Goal: Task Accomplishment & Management: Complete application form

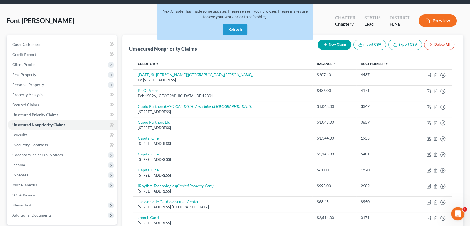
click at [230, 27] on button "Refresh" at bounding box center [235, 29] width 24 height 11
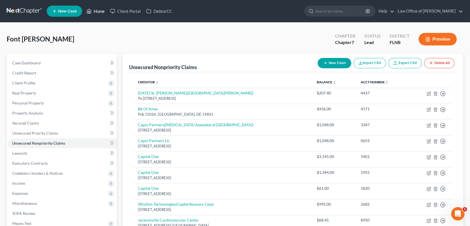
click at [100, 12] on link "Home" at bounding box center [96, 11] width 24 height 10
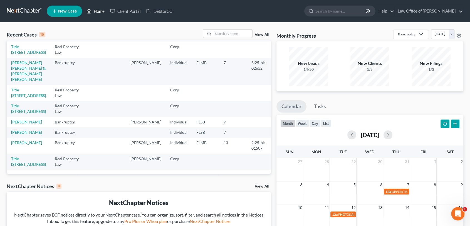
scroll to position [187, 0]
click at [321, 11] on input "search" at bounding box center [340, 11] width 51 height 10
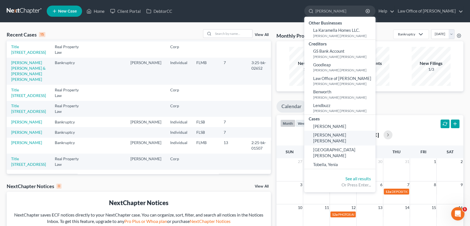
type input "[PERSON_NAME]"
click at [336, 135] on span "[PERSON_NAME] [PERSON_NAME]" at bounding box center [329, 137] width 33 height 11
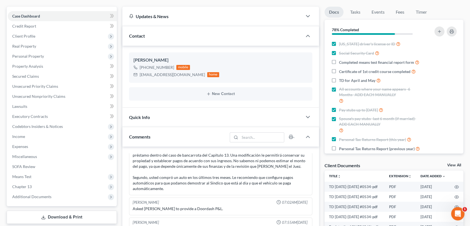
scroll to position [46, 0]
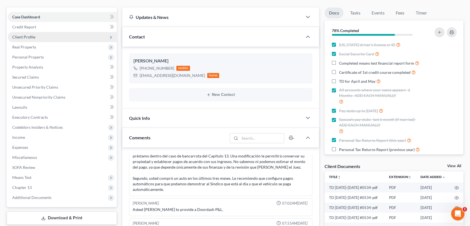
click at [29, 36] on span "Client Profile" at bounding box center [23, 36] width 23 height 5
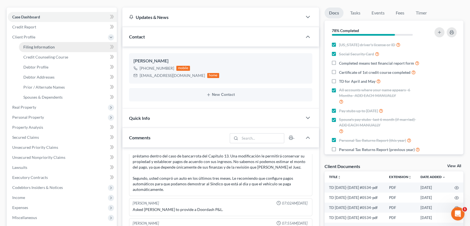
click at [43, 46] on span "Filing Information" at bounding box center [38, 46] width 31 height 5
select select "1"
select select "0"
select select "3"
select select "9"
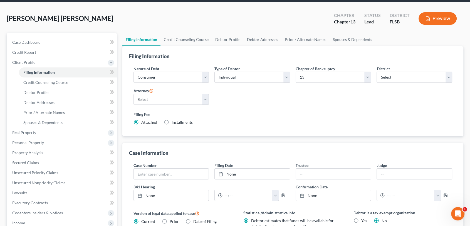
scroll to position [24, 0]
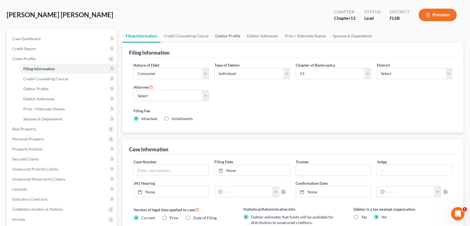
click at [225, 35] on link "Debtor Profile" at bounding box center [228, 35] width 32 height 13
select select "3"
select select "0"
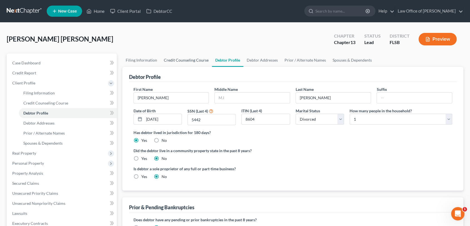
click at [182, 60] on link "Credit Counseling Course" at bounding box center [185, 59] width 51 height 13
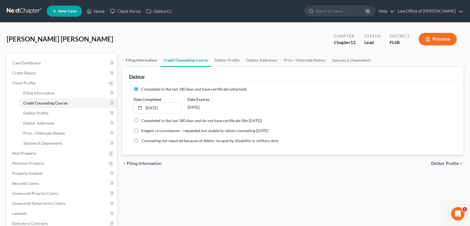
click at [132, 60] on link "Filing Information" at bounding box center [141, 59] width 38 height 13
select select "1"
select select "0"
select select "3"
select select "17"
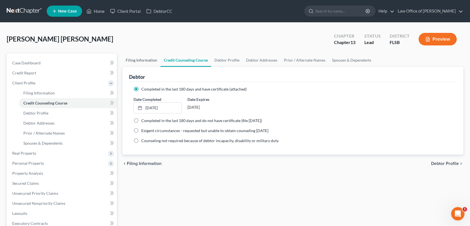
select select "2"
select select "9"
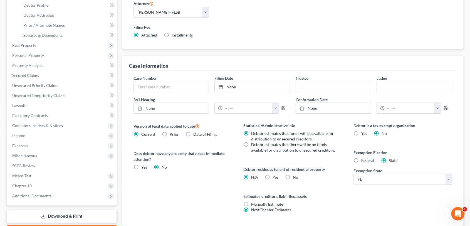
scroll to position [146, 0]
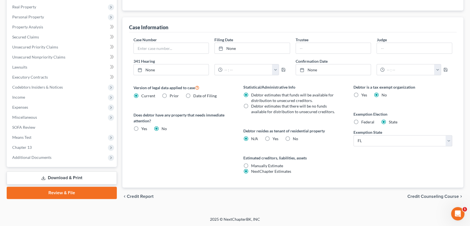
click at [70, 177] on link "Download & Print" at bounding box center [62, 177] width 110 height 13
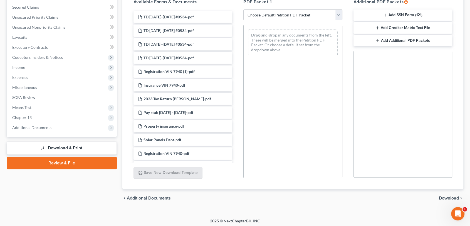
scroll to position [118, 0]
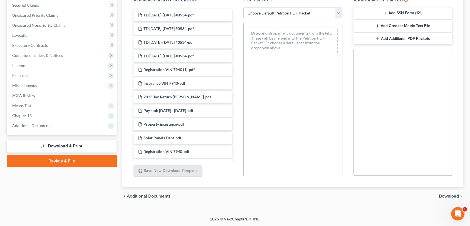
click at [447, 196] on span "Download" at bounding box center [449, 196] width 20 height 4
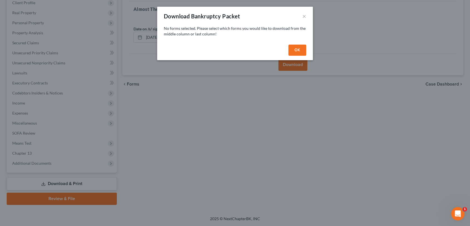
scroll to position [80, 0]
click at [298, 48] on button "OK" at bounding box center [300, 49] width 18 height 11
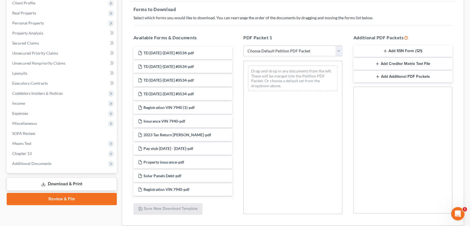
click at [342, 51] on select "Choose Default Petition PDF Packet Complete Bankruptcy Petition (all forms and …" at bounding box center [292, 50] width 99 height 11
select select "0"
click at [243, 45] on select "Choose Default Petition PDF Packet Complete Bankruptcy Petition (all forms and …" at bounding box center [292, 50] width 99 height 11
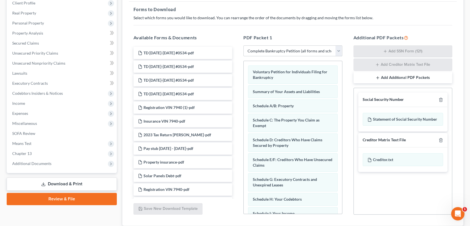
scroll to position [118, 0]
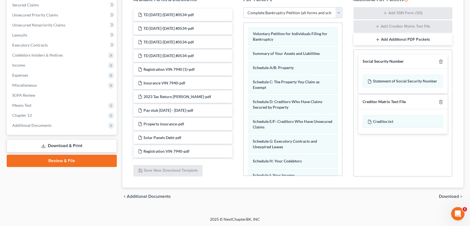
click at [447, 194] on span "Download" at bounding box center [449, 196] width 20 height 4
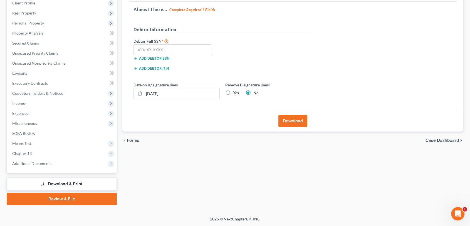
click at [158, 68] on button "Add debtor ITIN" at bounding box center [150, 68] width 35 height 4
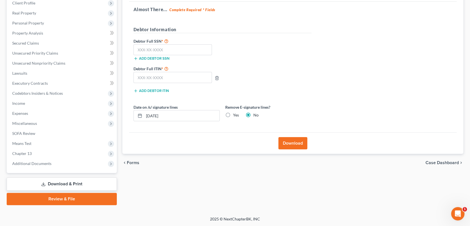
scroll to position [80, 0]
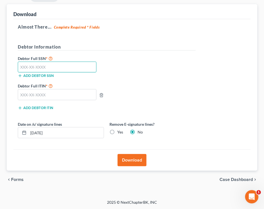
click at [66, 69] on input "text" at bounding box center [57, 67] width 79 height 11
type input "803-63-5442"
click at [160, 83] on div "Debtor Full ITIN * Add debtor ITIN" at bounding box center [107, 99] width 184 height 32
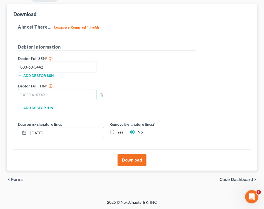
click at [76, 96] on input "text" at bounding box center [57, 94] width 79 height 11
type input "965-99-8604"
click at [133, 158] on button "Download" at bounding box center [132, 160] width 29 height 12
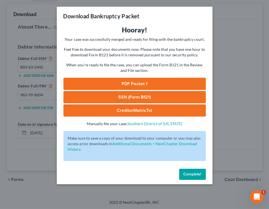
click at [149, 101] on link "SSN (Form B121)" at bounding box center [134, 97] width 142 height 12
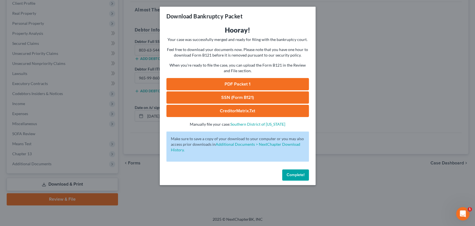
click at [291, 175] on span "Complete!" at bounding box center [295, 174] width 18 height 5
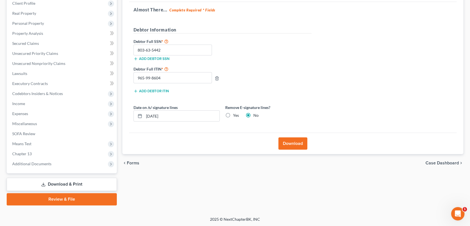
scroll to position [0, 0]
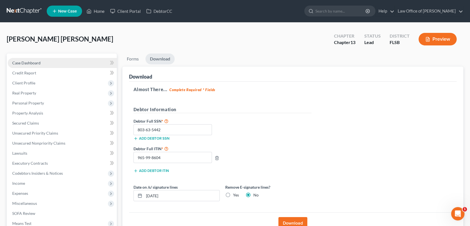
click at [29, 61] on span "Case Dashboard" at bounding box center [26, 62] width 28 height 5
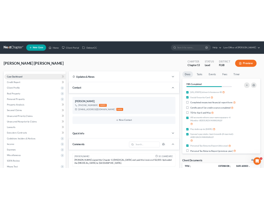
scroll to position [975, 0]
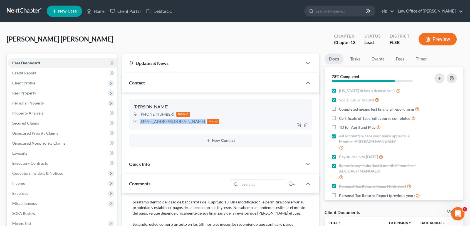
drag, startPoint x: 140, startPoint y: 121, endPoint x: 185, endPoint y: 124, distance: 45.4
click at [185, 124] on div "[EMAIL_ADDRESS][DOMAIN_NAME] home" at bounding box center [176, 121] width 86 height 7
copy div "[EMAIL_ADDRESS][DOMAIN_NAME]"
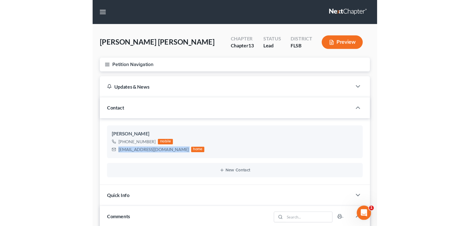
scroll to position [903, 0]
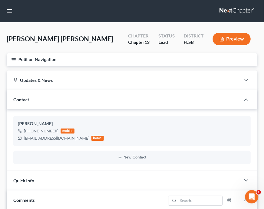
click at [157, 15] on nav "Home New Case Client Portal DebtorCC Law Office of [PERSON_NAME] [EMAIL_ADDRESS…" at bounding box center [132, 11] width 264 height 22
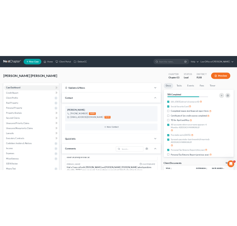
scroll to position [975, 0]
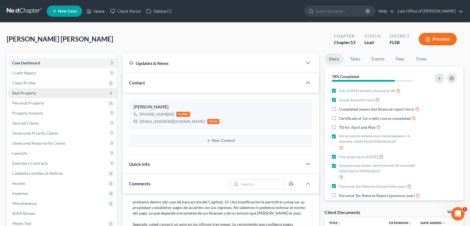
click at [34, 94] on span "Real Property" at bounding box center [24, 92] width 24 height 5
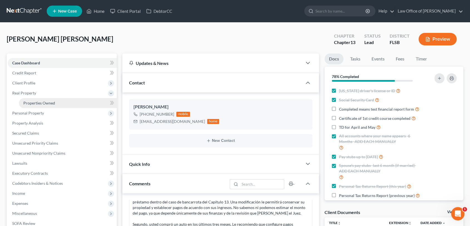
click at [35, 100] on span "Properties Owned" at bounding box center [39, 102] width 32 height 5
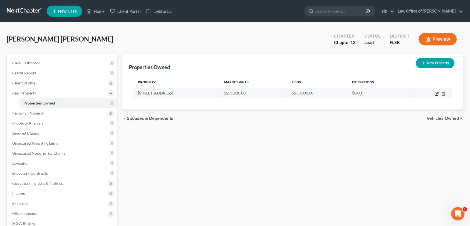
click at [437, 94] on icon "button" at bounding box center [436, 93] width 4 height 4
select select "9"
select select "0"
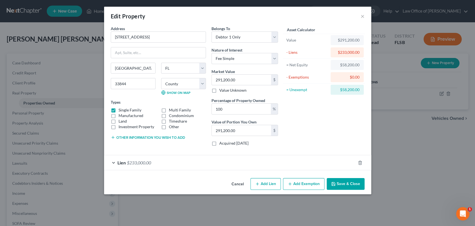
click at [139, 137] on button "Other information you wish to add" at bounding box center [148, 137] width 74 height 4
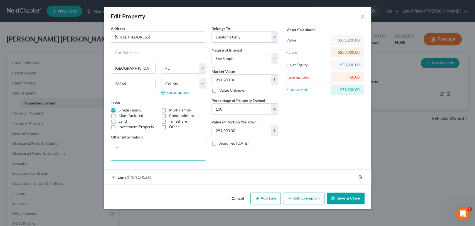
click at [136, 147] on textarea at bounding box center [158, 150] width 95 height 21
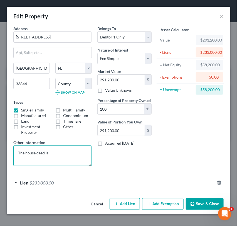
click at [59, 150] on textarea "The house deed is" at bounding box center [52, 155] width 78 height 21
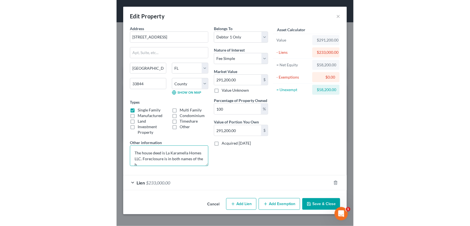
scroll to position [1, 0]
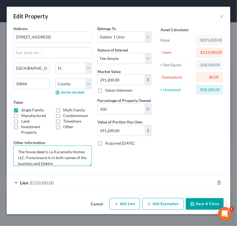
type textarea "The house deed is La Karamella Homes LLC. Foreclosure is in both names of the b…"
click at [207, 205] on button "Save & Close" at bounding box center [205, 204] width 38 height 12
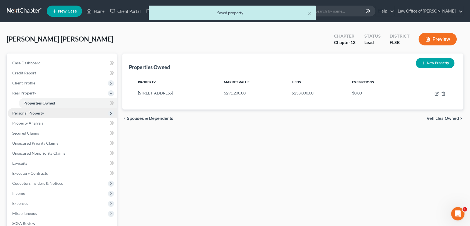
click at [31, 111] on span "Personal Property" at bounding box center [28, 112] width 32 height 5
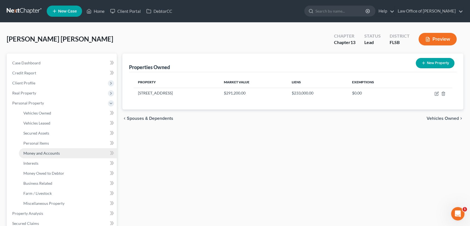
click at [49, 152] on span "Money and Accounts" at bounding box center [41, 152] width 36 height 5
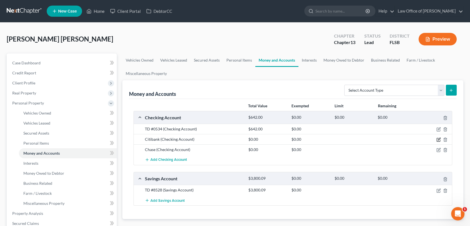
click at [437, 140] on icon "button" at bounding box center [438, 139] width 4 height 4
select select "43"
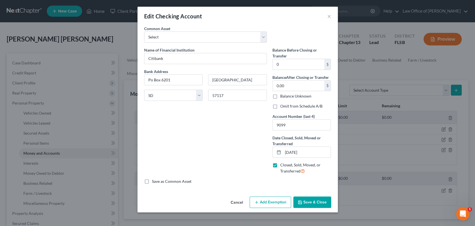
click at [311, 203] on button "Save & Close" at bounding box center [312, 202] width 38 height 12
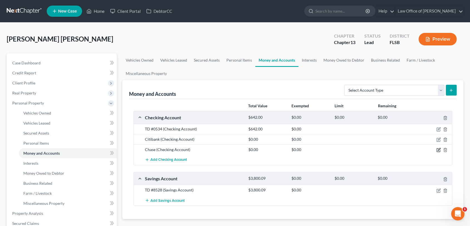
click at [437, 150] on icon "button" at bounding box center [438, 149] width 4 height 4
select select "36"
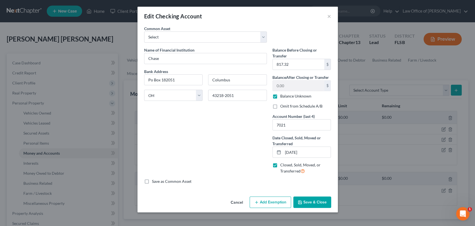
click at [309, 202] on button "Save & Close" at bounding box center [312, 202] width 38 height 12
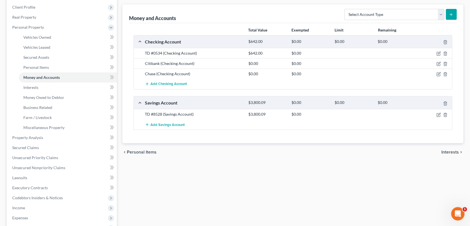
scroll to position [81, 0]
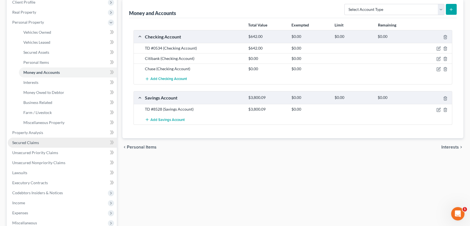
click at [33, 141] on span "Secured Claims" at bounding box center [25, 142] width 27 height 5
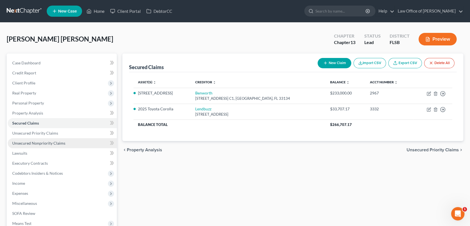
click at [39, 144] on span "Unsecured Nonpriority Claims" at bounding box center [38, 142] width 53 height 5
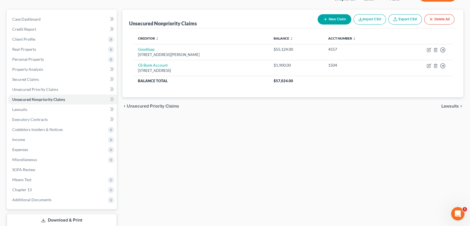
scroll to position [46, 0]
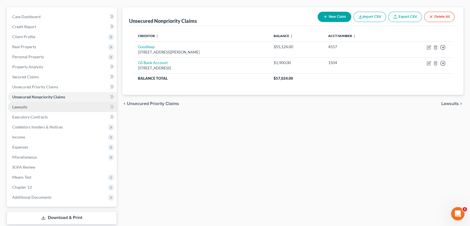
click at [31, 107] on link "Lawsuits" at bounding box center [62, 107] width 109 height 10
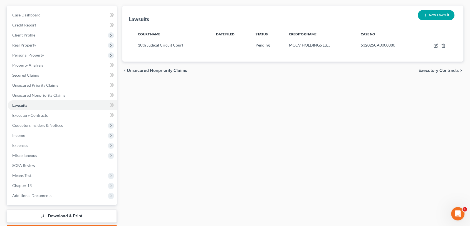
scroll to position [49, 0]
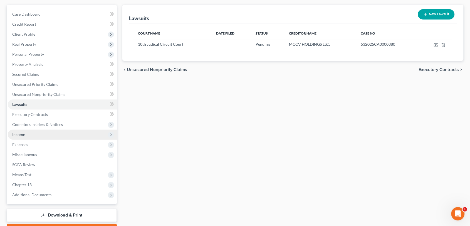
click at [23, 136] on span "Income" at bounding box center [18, 134] width 13 height 5
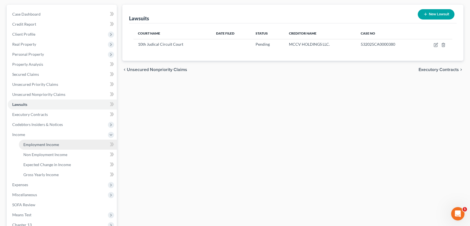
click at [33, 143] on span "Employment Income" at bounding box center [41, 144] width 36 height 5
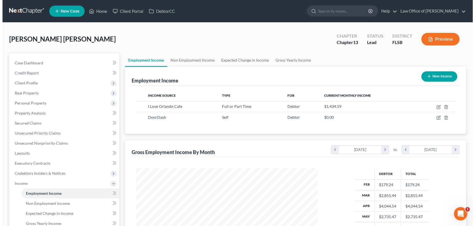
scroll to position [99, 192]
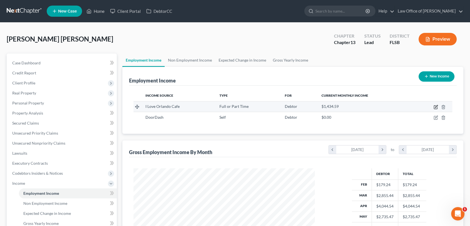
click at [436, 107] on icon "button" at bounding box center [436, 106] width 3 height 3
select select "0"
select select "9"
select select "2"
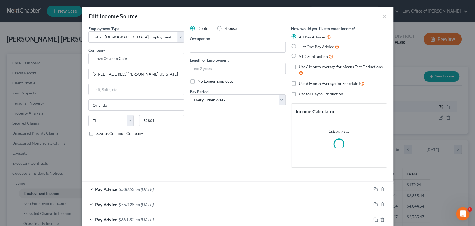
scroll to position [99, 194]
click at [222, 48] on input "text" at bounding box center [237, 47] width 95 height 11
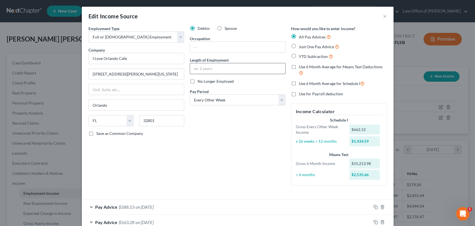
click at [210, 69] on input "text" at bounding box center [237, 68] width 95 height 11
type input "8 month"
click at [202, 50] on input "text" at bounding box center [237, 47] width 95 height 11
type input "K"
type input "C"
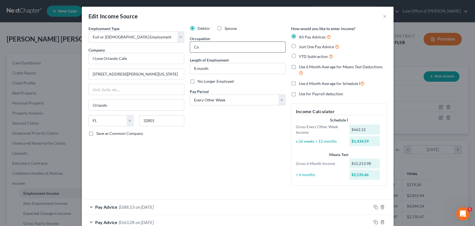
type input "C"
type input "Head Chef/[PERSON_NAME]"
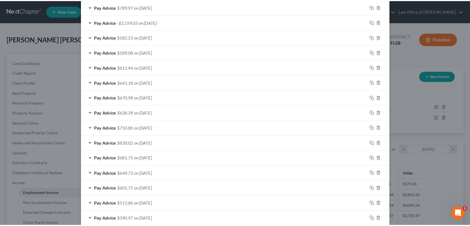
scroll to position [321, 0]
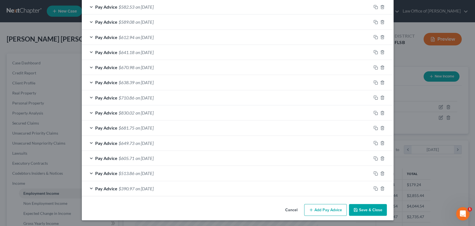
click at [363, 208] on button "Save & Close" at bounding box center [368, 210] width 38 height 12
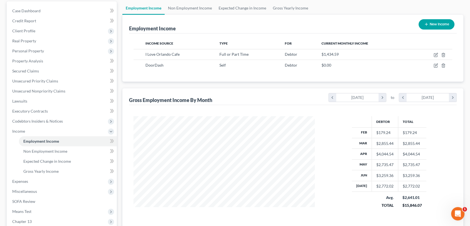
scroll to position [55, 0]
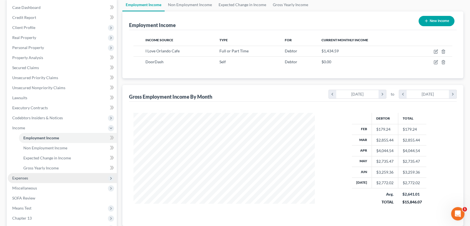
click at [22, 175] on span "Expenses" at bounding box center [20, 177] width 16 height 5
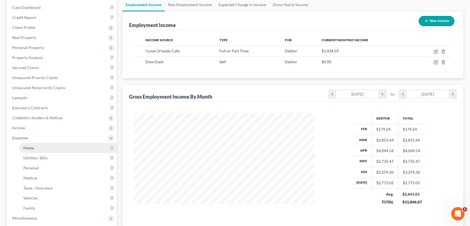
click at [29, 147] on span "Home" at bounding box center [28, 147] width 11 height 5
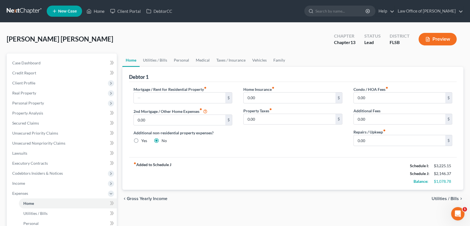
click at [441, 197] on span "Utilities / Bills" at bounding box center [445, 198] width 27 height 4
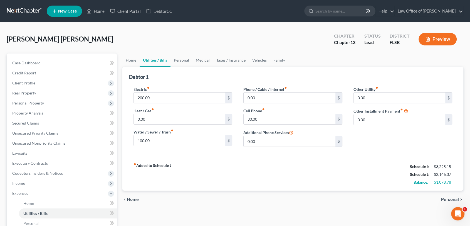
click at [445, 198] on span "Personal" at bounding box center [450, 199] width 18 height 4
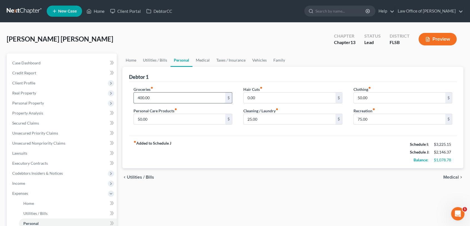
click at [160, 97] on input "400.00" at bounding box center [180, 97] width 92 height 11
type input "3"
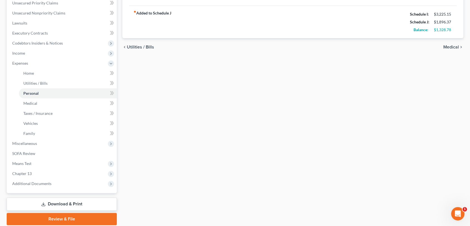
scroll to position [130, 0]
type input "150.00"
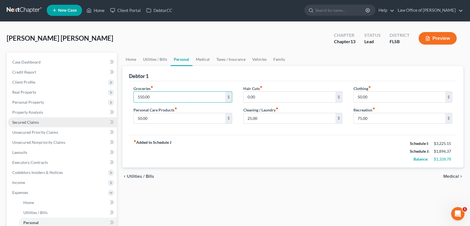
click at [31, 121] on span "Secured Claims" at bounding box center [25, 122] width 27 height 5
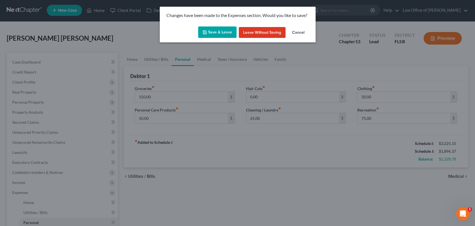
click at [213, 31] on button "Save & Leave" at bounding box center [217, 32] width 38 height 12
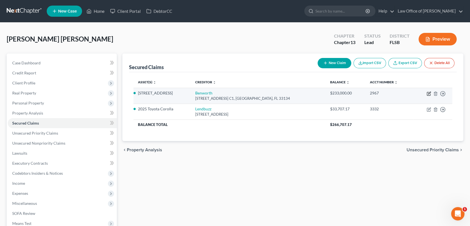
click at [429, 94] on icon "button" at bounding box center [429, 93] width 4 height 4
select select "9"
select select "7"
select select "4"
select select "0"
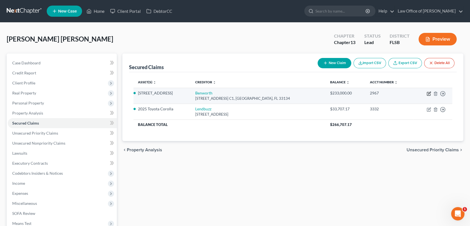
select select "0"
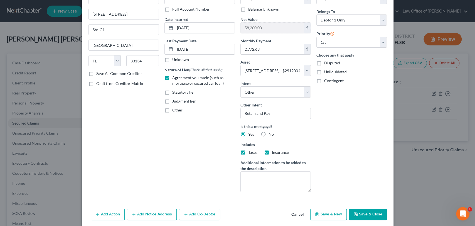
scroll to position [59, 0]
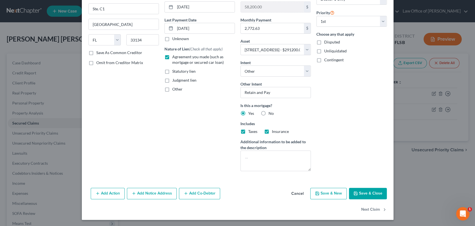
click at [156, 194] on button "Add Notice Address" at bounding box center [152, 193] width 50 height 12
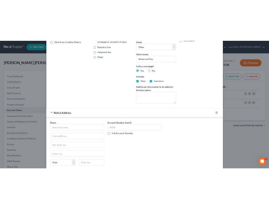
scroll to position [122, 0]
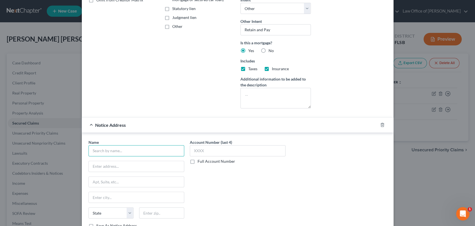
click at [162, 149] on input "text" at bounding box center [136, 150] width 96 height 11
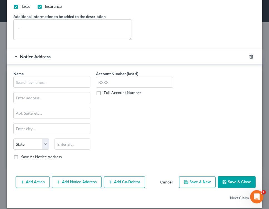
scroll to position [313, 0]
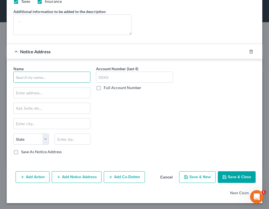
click at [53, 77] on input "text" at bounding box center [51, 77] width 77 height 11
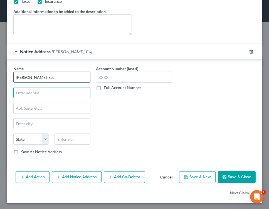
type input "[PERSON_NAME], Esq."
type input "Law Office [PERSON_NAME] & [PERSON_NAME]"
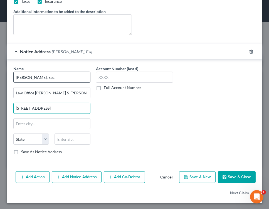
type input "[STREET_ADDRESS]"
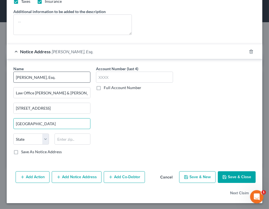
type input "[GEOGRAPHIC_DATA]"
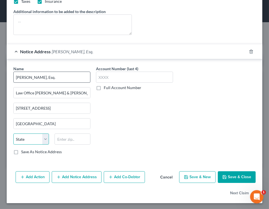
select select "9"
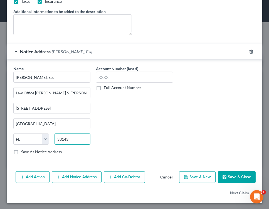
type input "33143"
type input "[GEOGRAPHIC_DATA]"
click at [104, 87] on label "Full Account Number" at bounding box center [123, 88] width 38 height 6
click at [106, 87] on input "Full Account Number" at bounding box center [108, 87] width 4 height 4
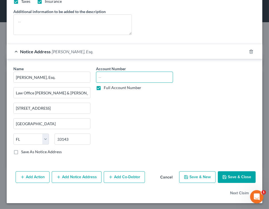
click at [111, 74] on input "text" at bounding box center [134, 77] width 77 height 11
type input "532025CA000038"
click at [231, 174] on button "Save & Close" at bounding box center [237, 178] width 38 height 12
select select
